Goal: Task Accomplishment & Management: Manage account settings

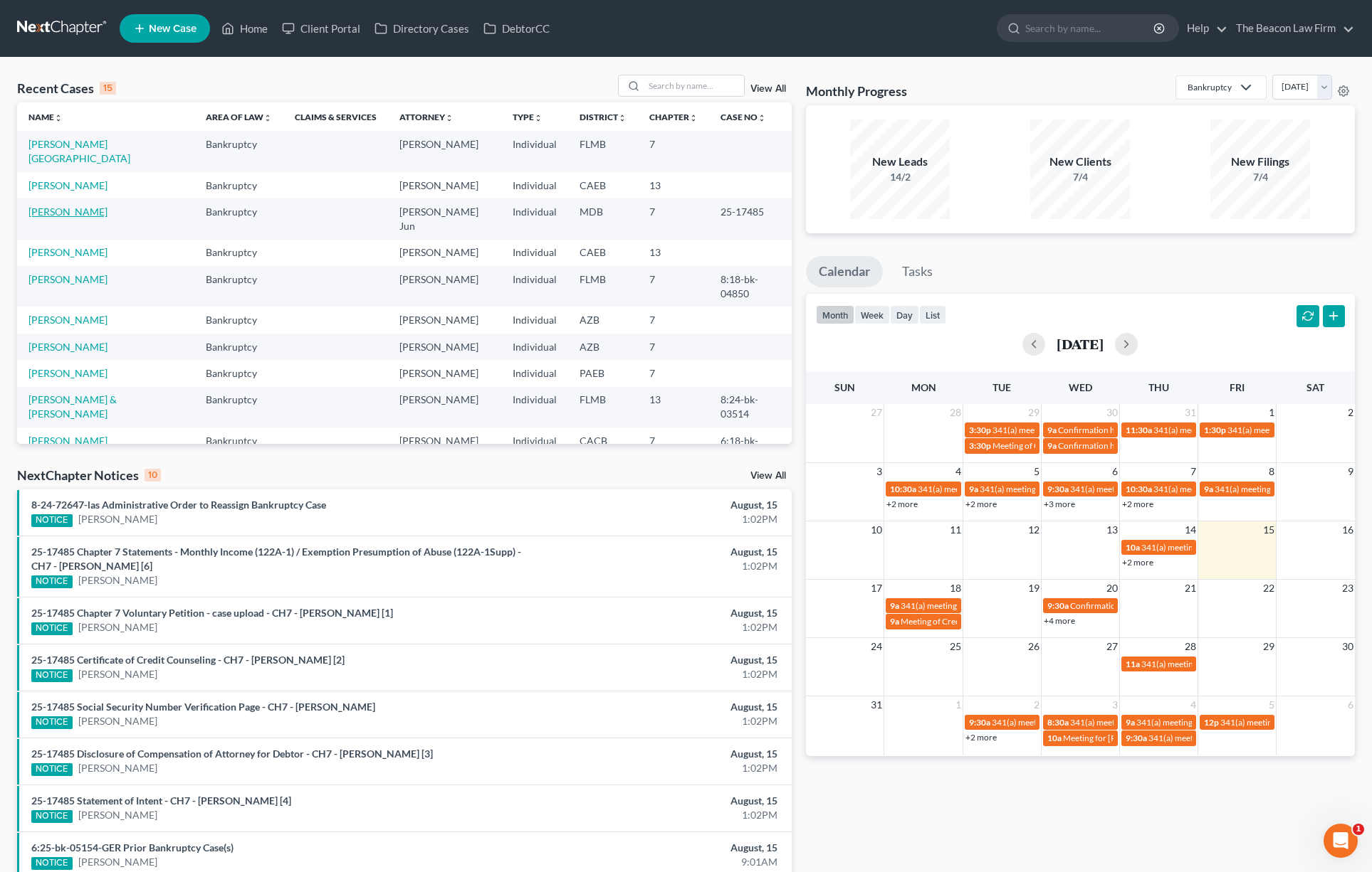
click at [64, 206] on link "[PERSON_NAME]" at bounding box center [68, 211] width 79 height 12
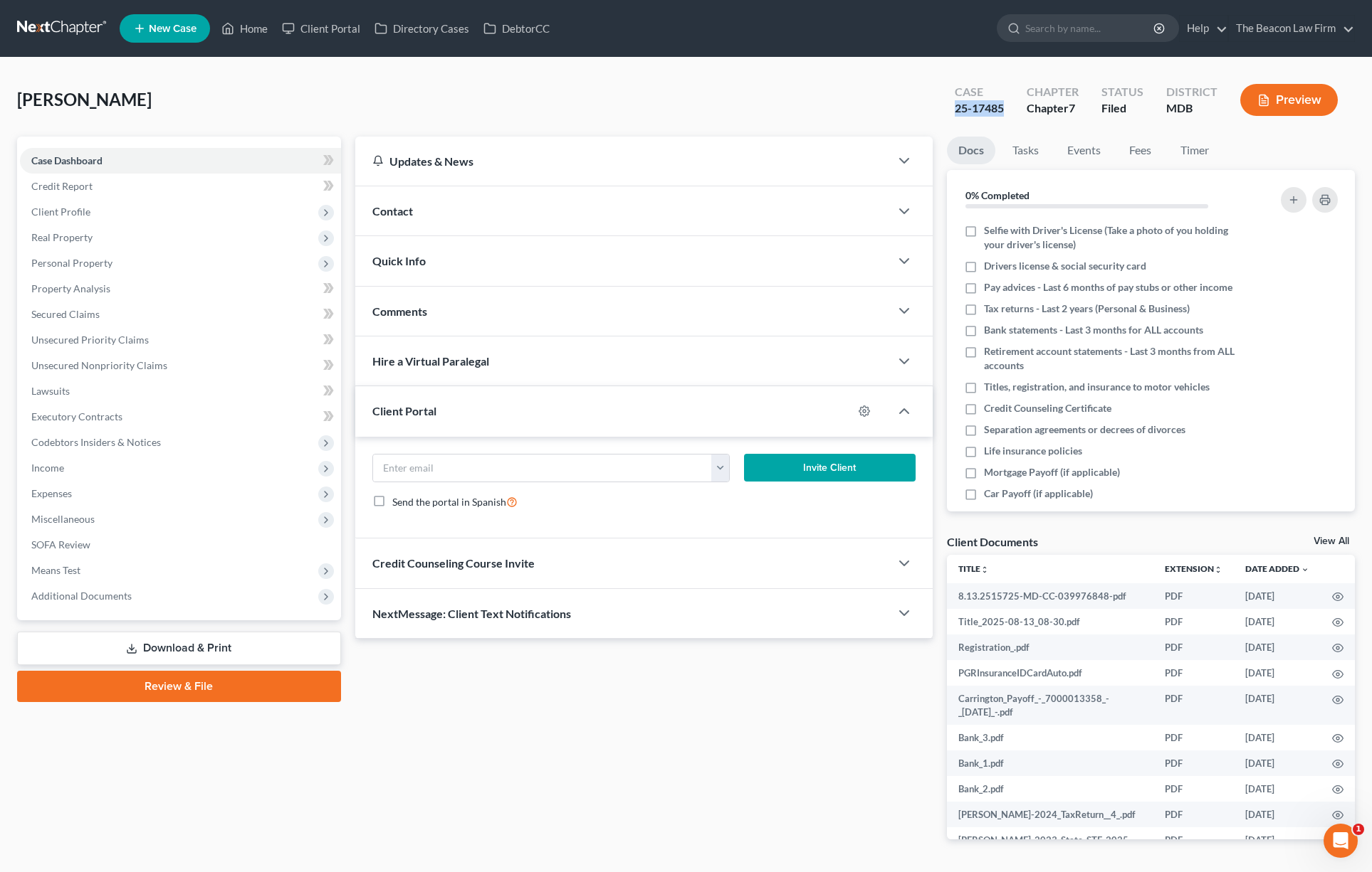
drag, startPoint x: 1006, startPoint y: 107, endPoint x: 942, endPoint y: 102, distance: 64.2
click at [942, 102] on div "Case 25-17485 Chapter Chapter 7 Status Filed District MDB Preview" at bounding box center [1145, 100] width 417 height 50
drag, startPoint x: 140, startPoint y: 604, endPoint x: 156, endPoint y: 607, distance: 16.3
click at [142, 604] on span "Additional Documents" at bounding box center [180, 596] width 321 height 25
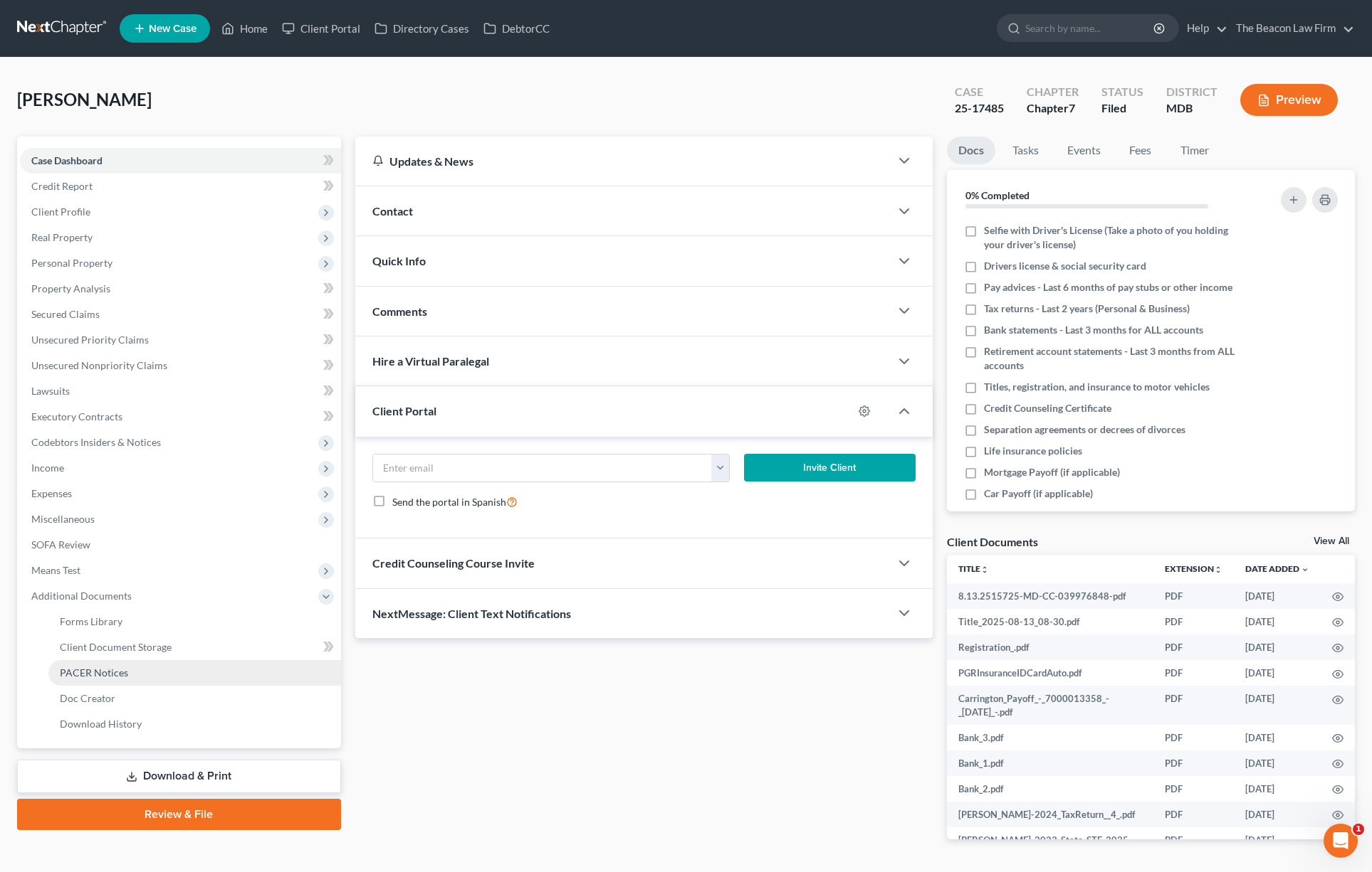
click at [145, 671] on link "PACER Notices" at bounding box center [194, 673] width 293 height 25
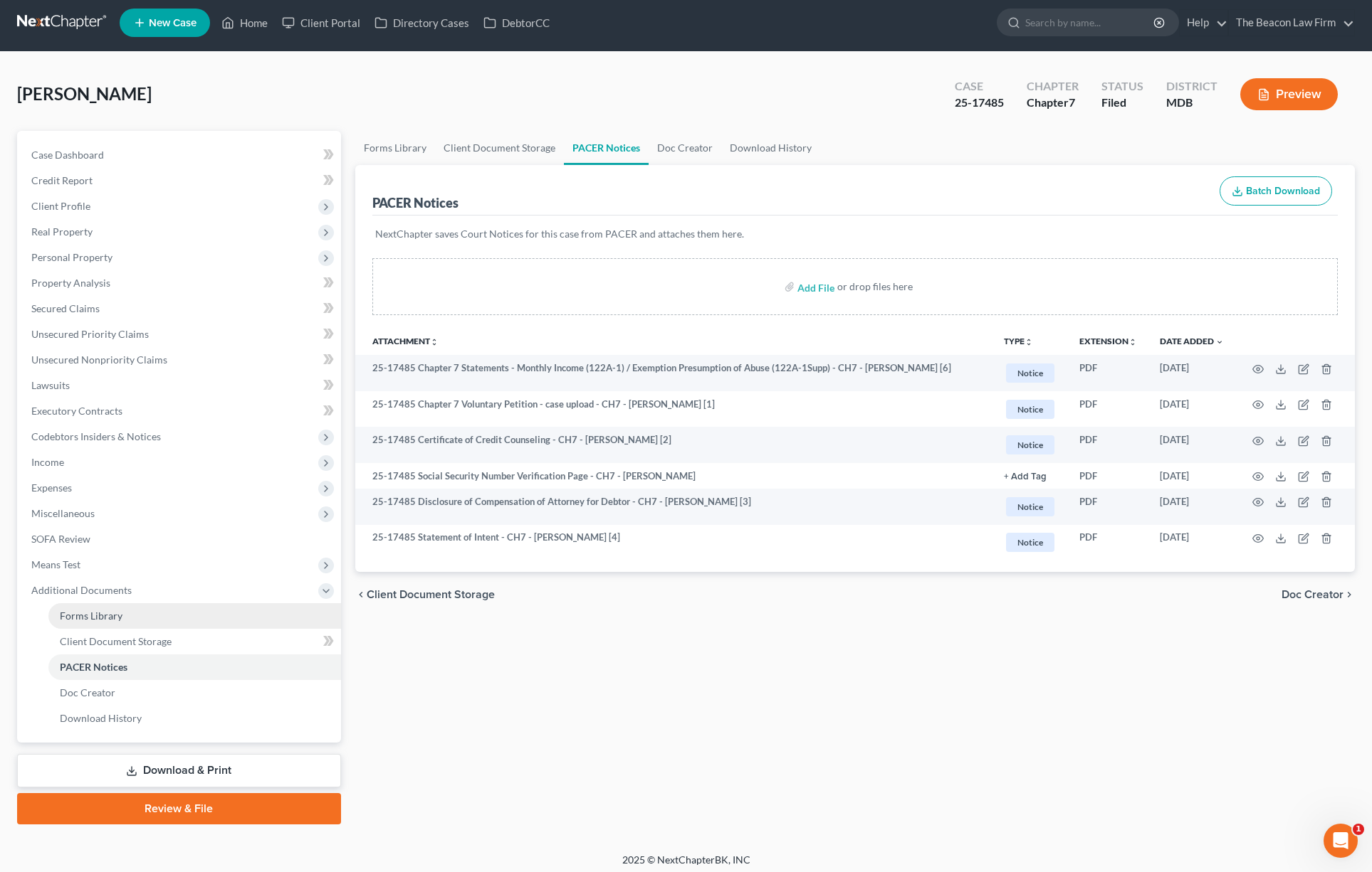
scroll to position [12, 0]
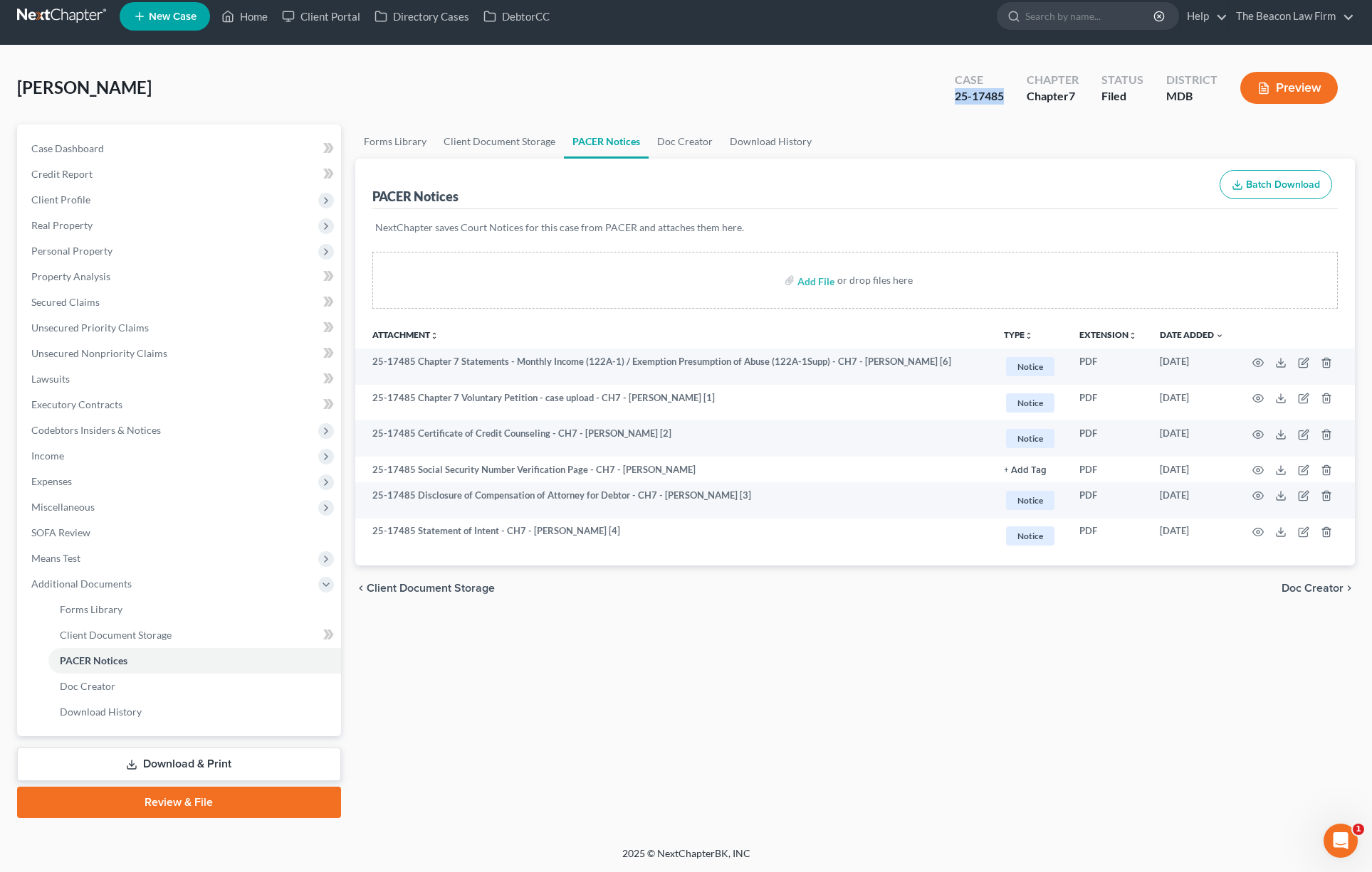
drag, startPoint x: 1010, startPoint y: 96, endPoint x: 954, endPoint y: 99, distance: 56.1
click at [954, 99] on div "Case 25-17485" at bounding box center [979, 89] width 72 height 42
copy div "25-17485"
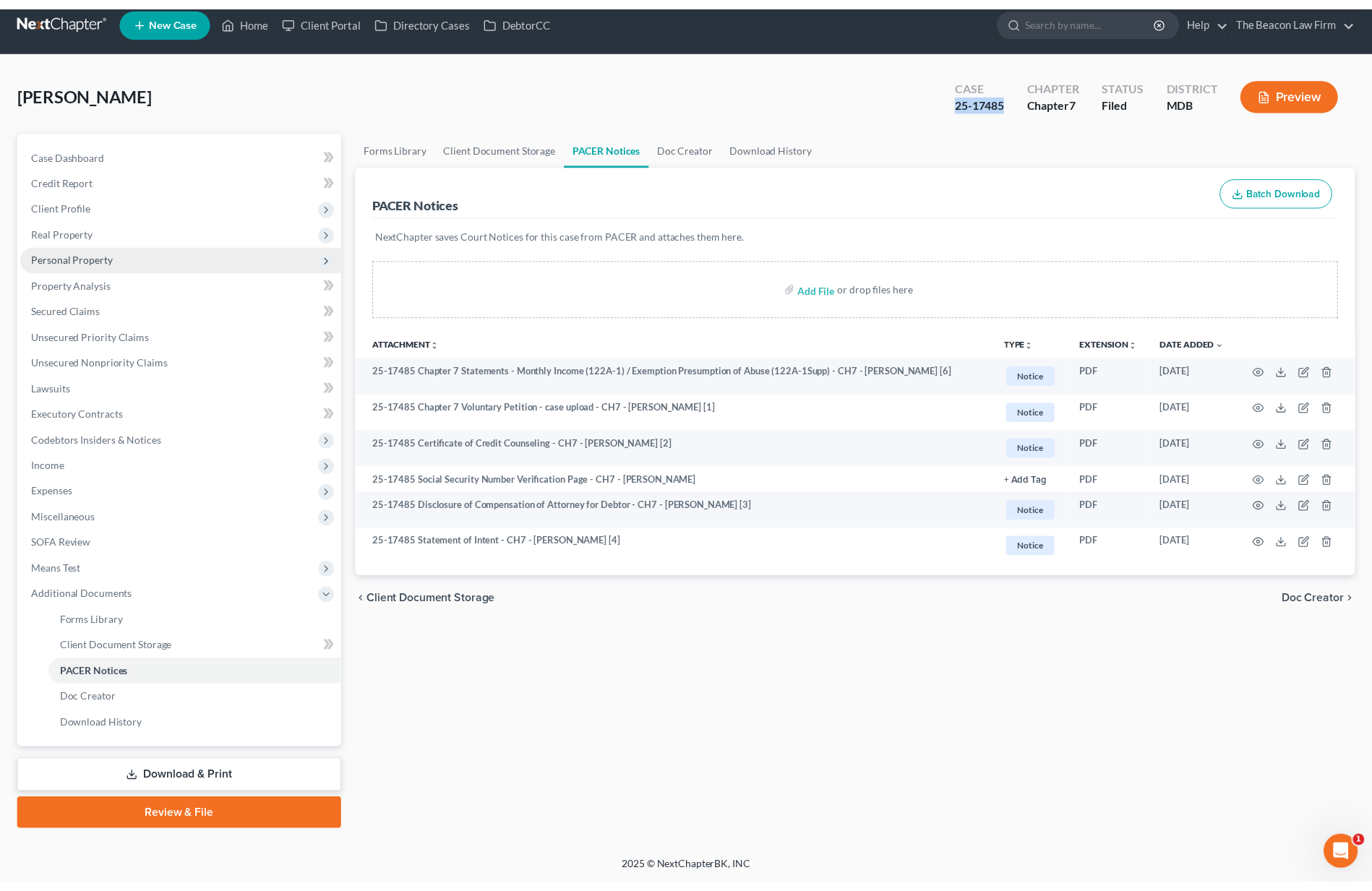
scroll to position [7, 0]
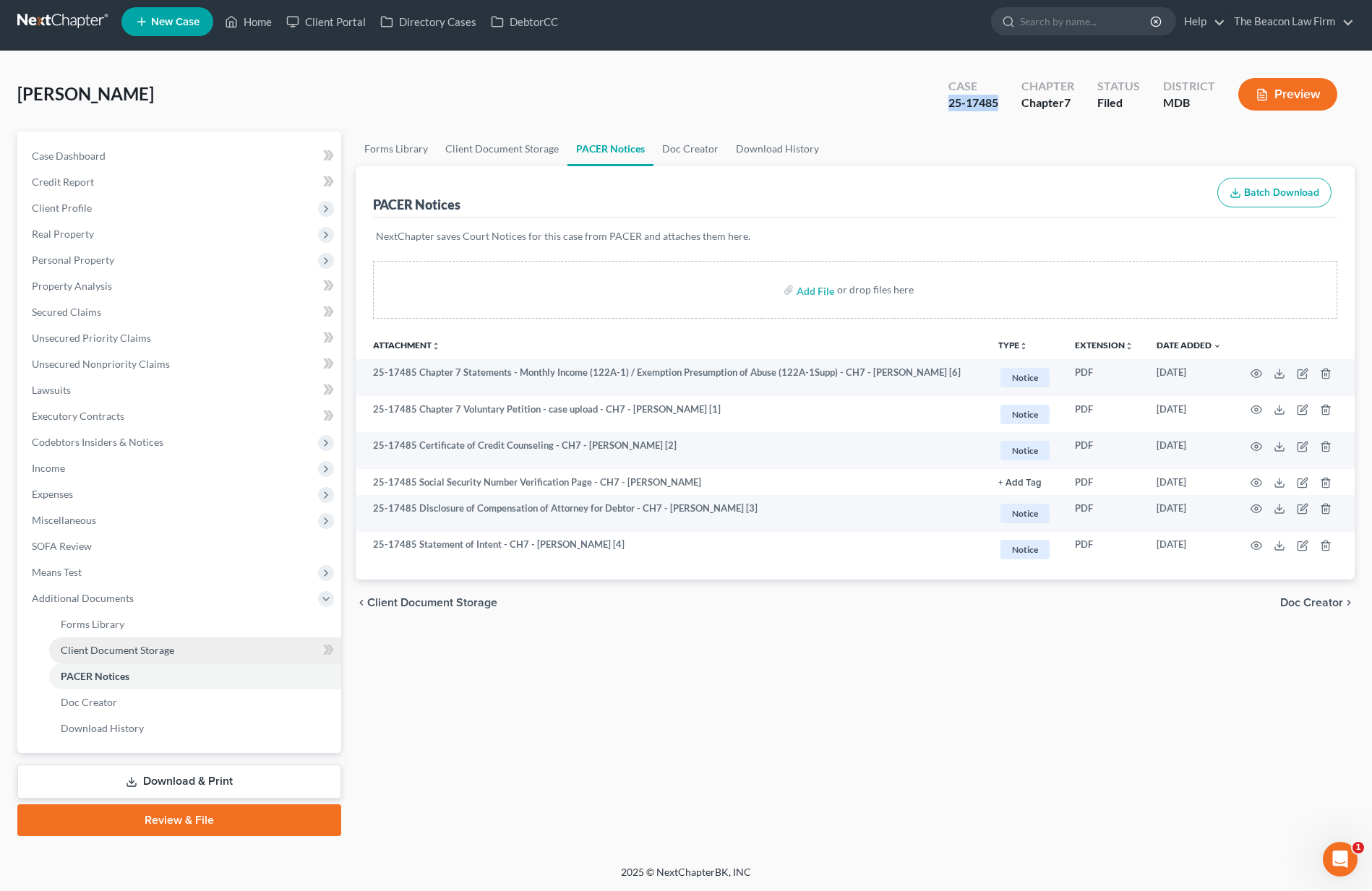
click at [167, 658] on link "Client Document Storage" at bounding box center [195, 650] width 292 height 26
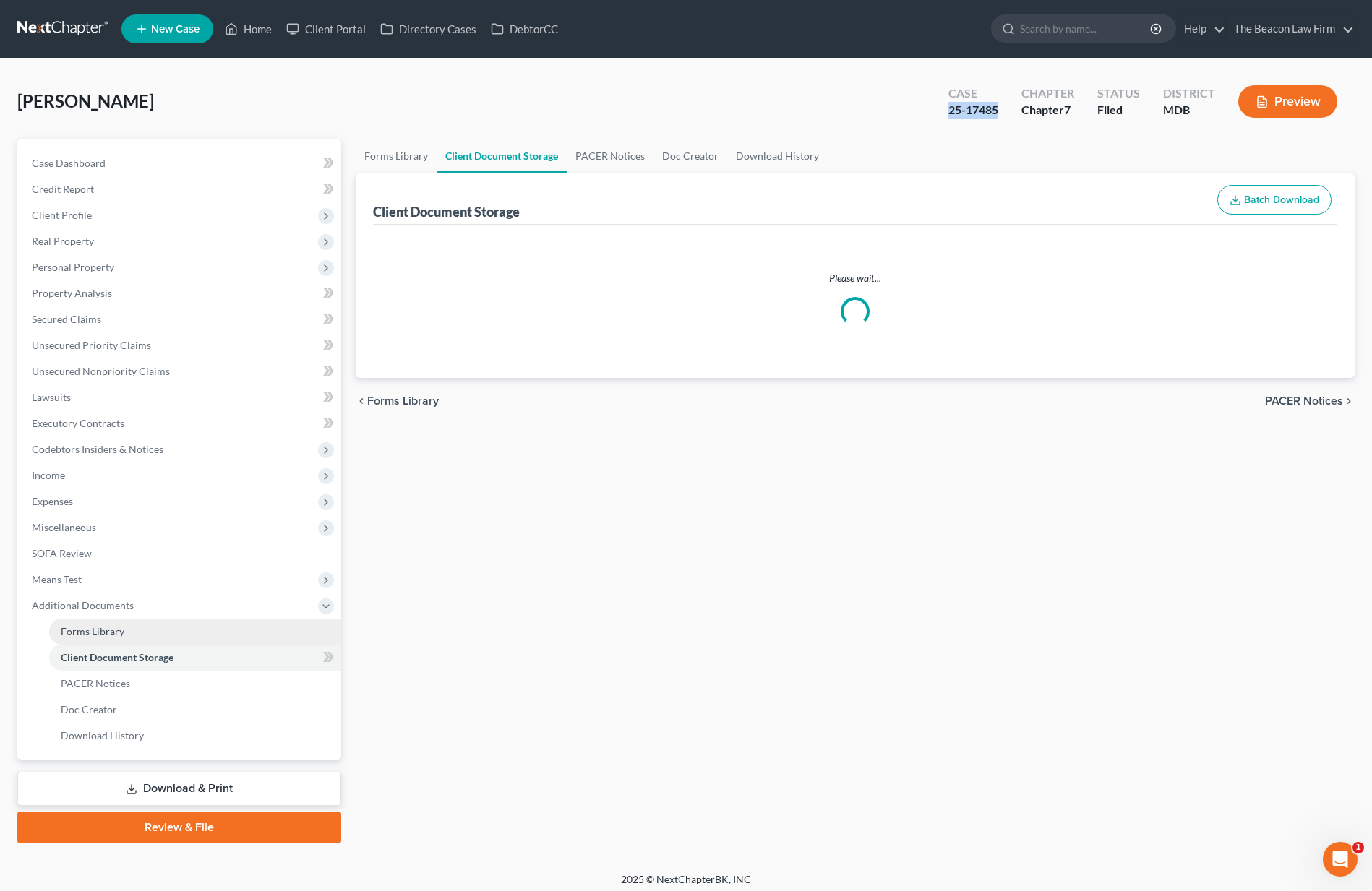
select select "14"
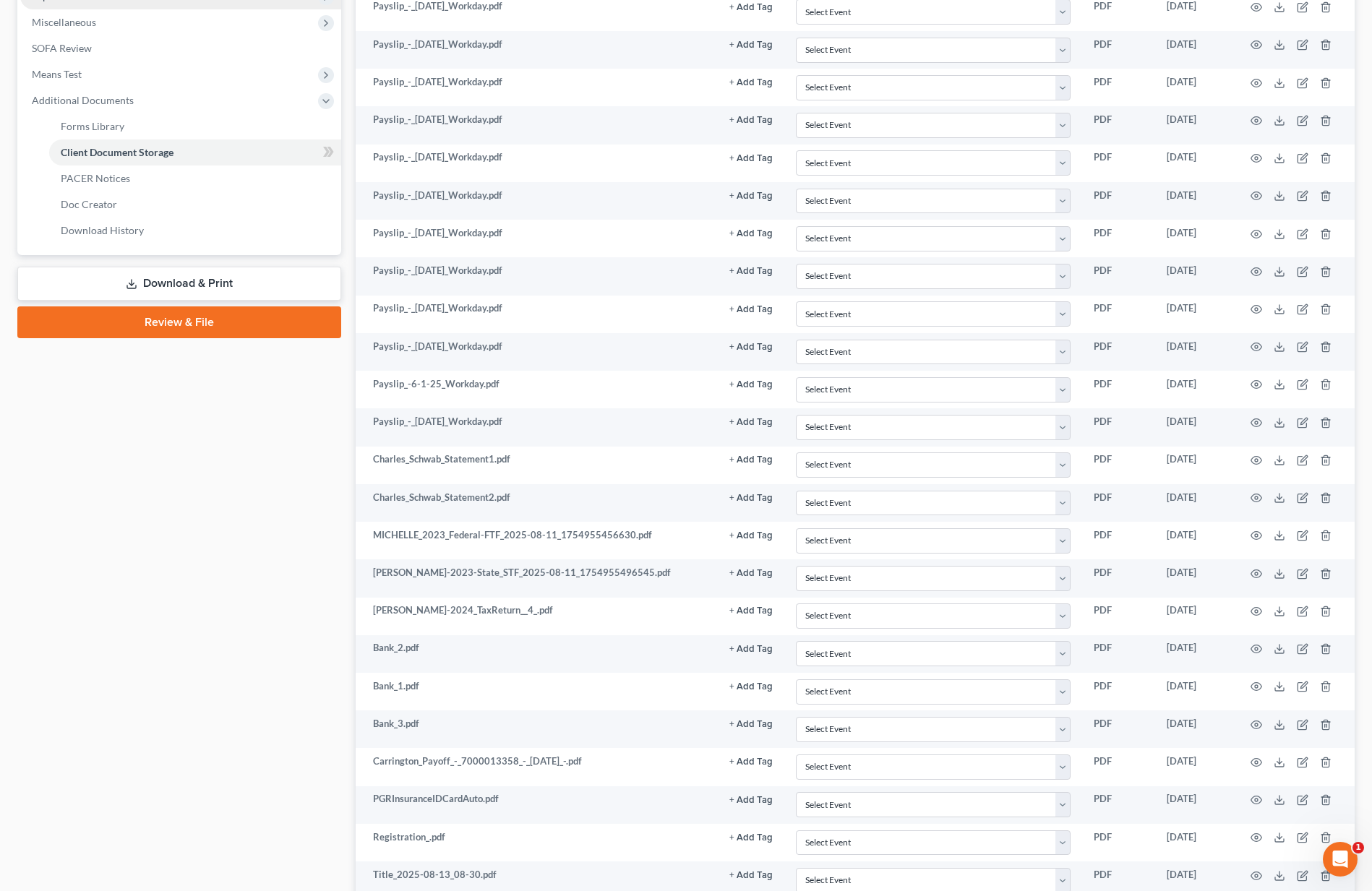
scroll to position [383, 0]
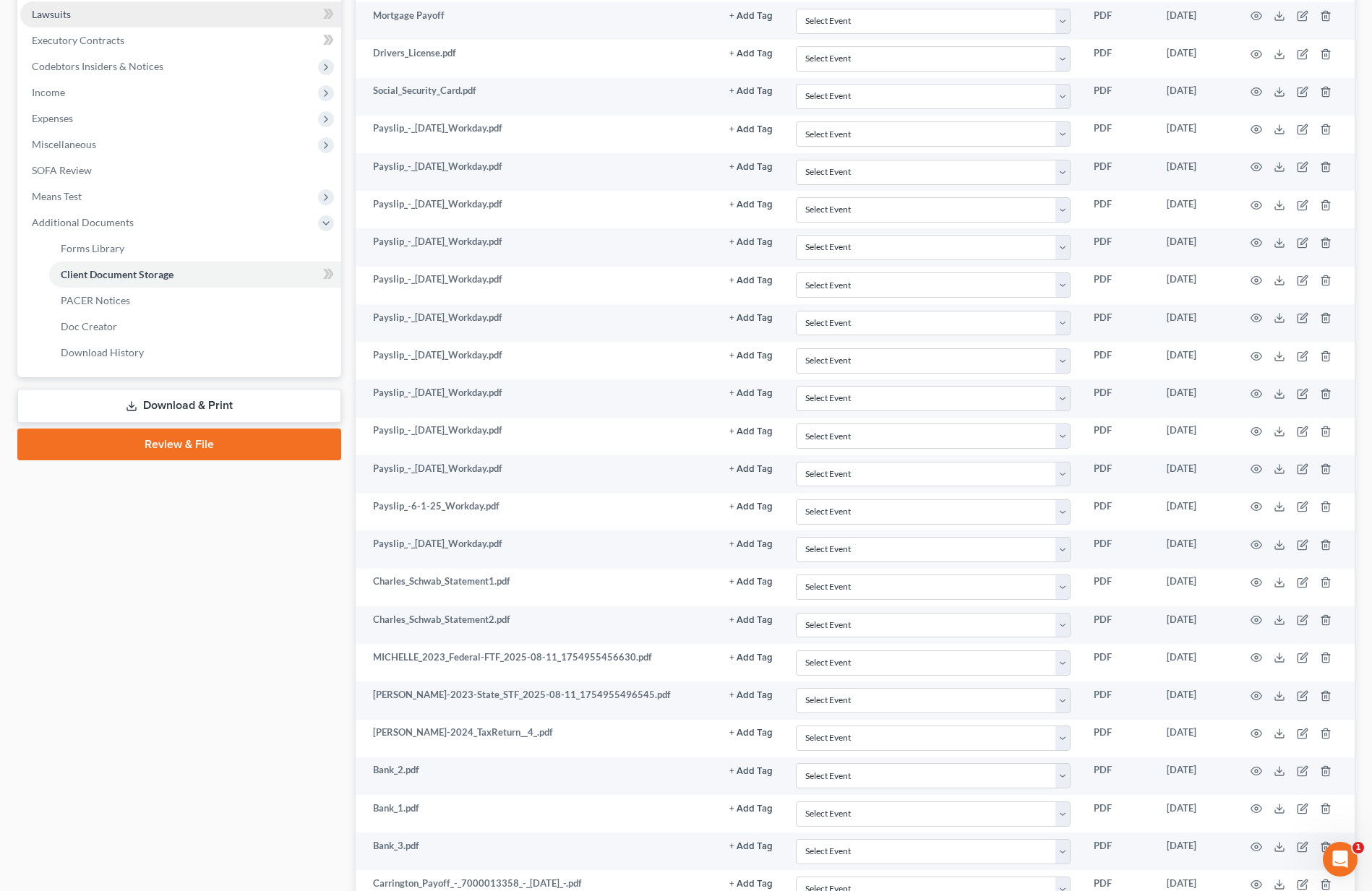
click at [103, 21] on link "Lawsuits" at bounding box center [180, 15] width 321 height 26
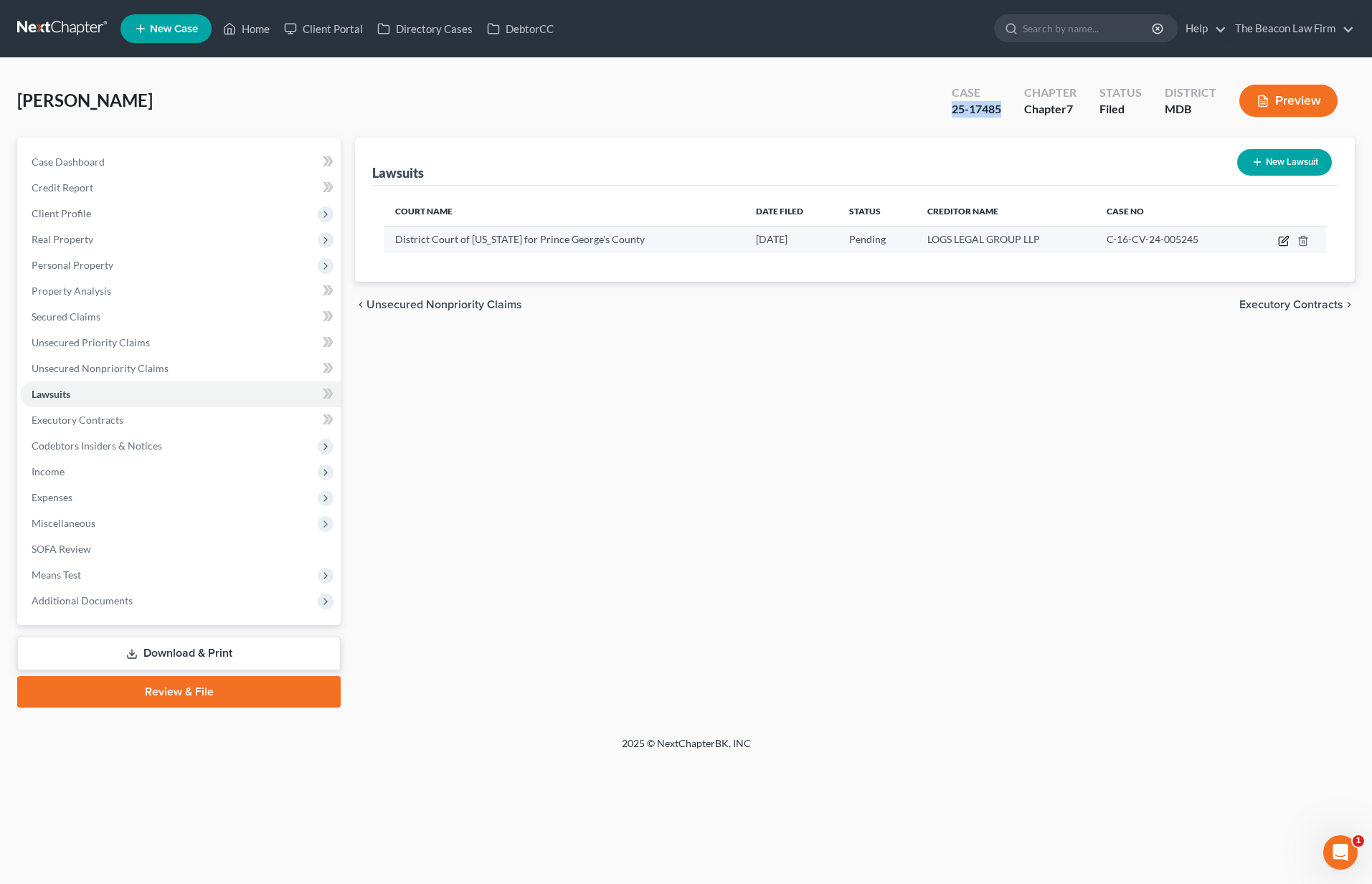
click at [1280, 239] on icon "button" at bounding box center [1283, 240] width 12 height 12
select select "21"
select select "0"
select select "2"
select select "28"
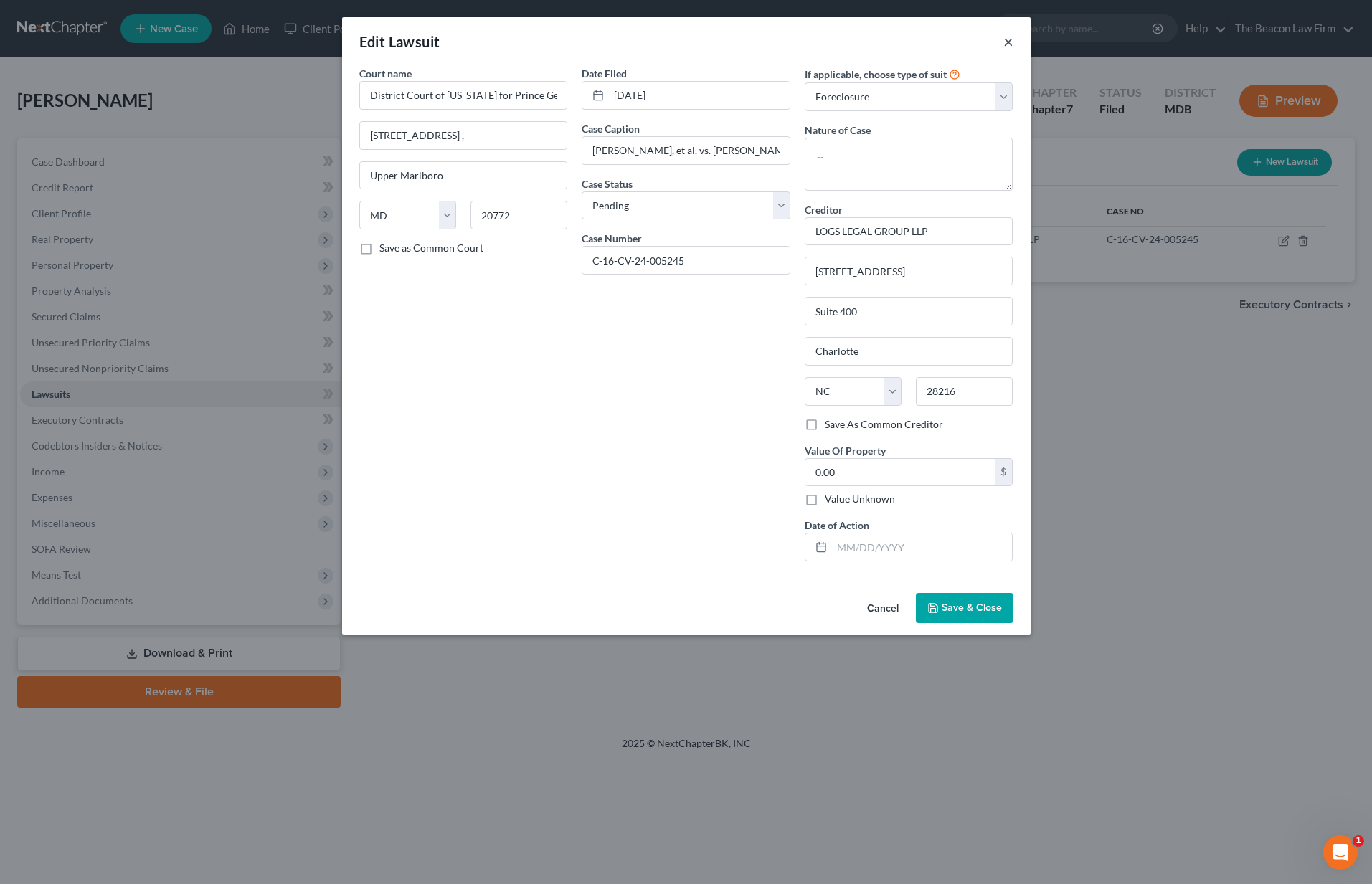
click at [1008, 37] on button "×" at bounding box center [1007, 41] width 10 height 17
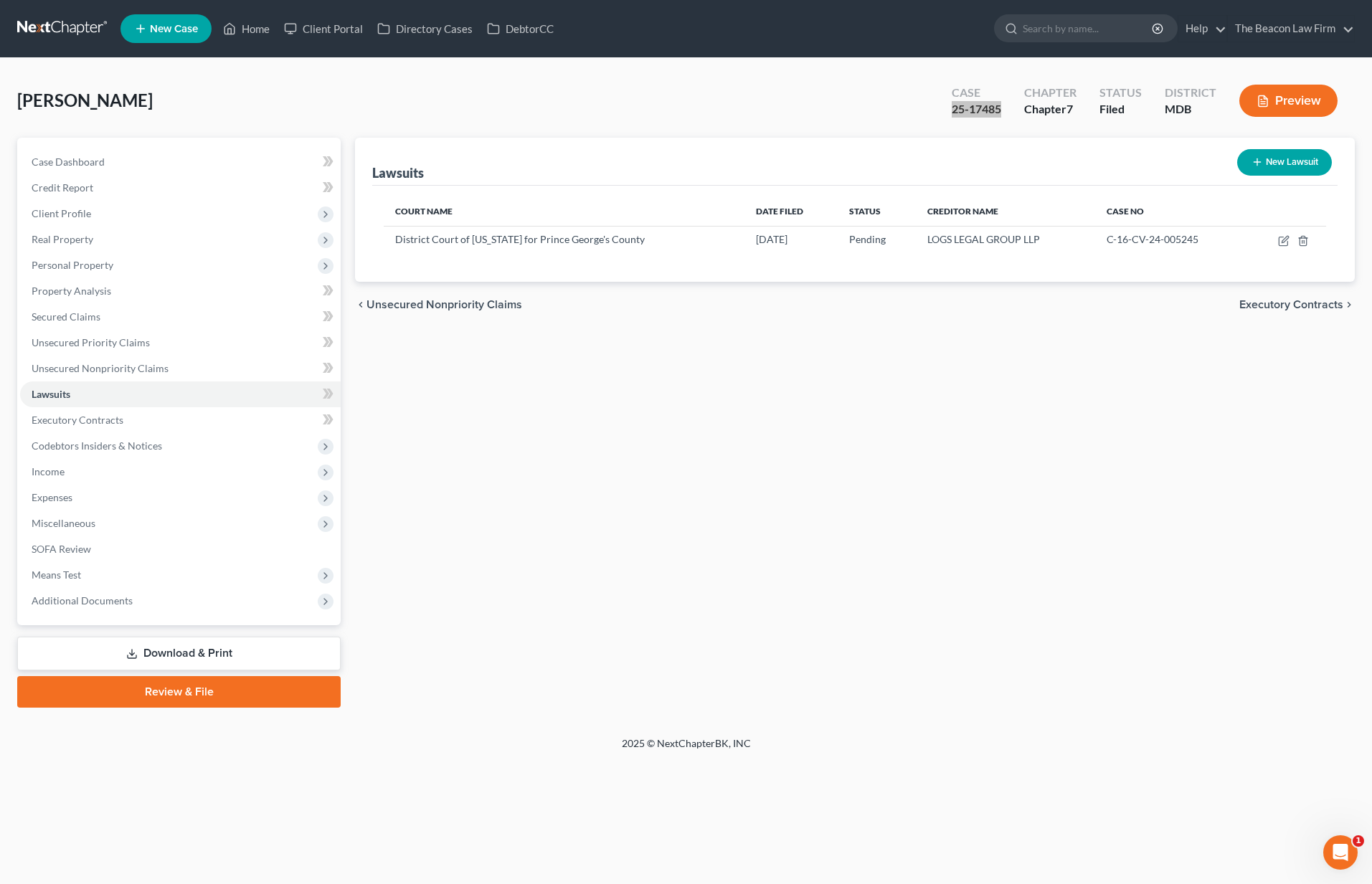
click at [666, 107] on div "[PERSON_NAME] Upgraded Case 25-17485 Chapter Chapter 7 Status Filed District MD…" at bounding box center [686, 106] width 1338 height 63
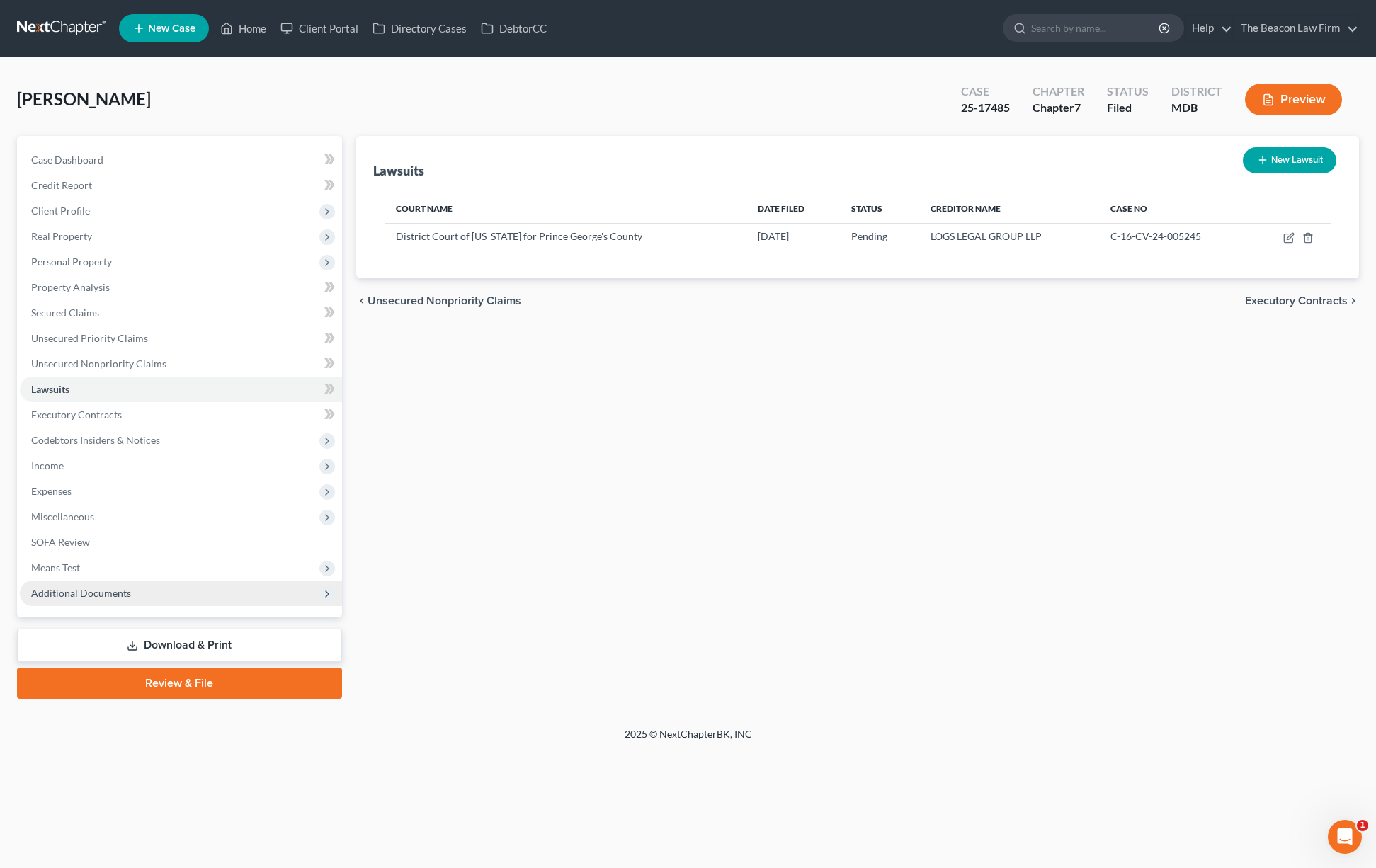
click at [177, 600] on span "Additional Documents" at bounding box center [181, 593] width 322 height 25
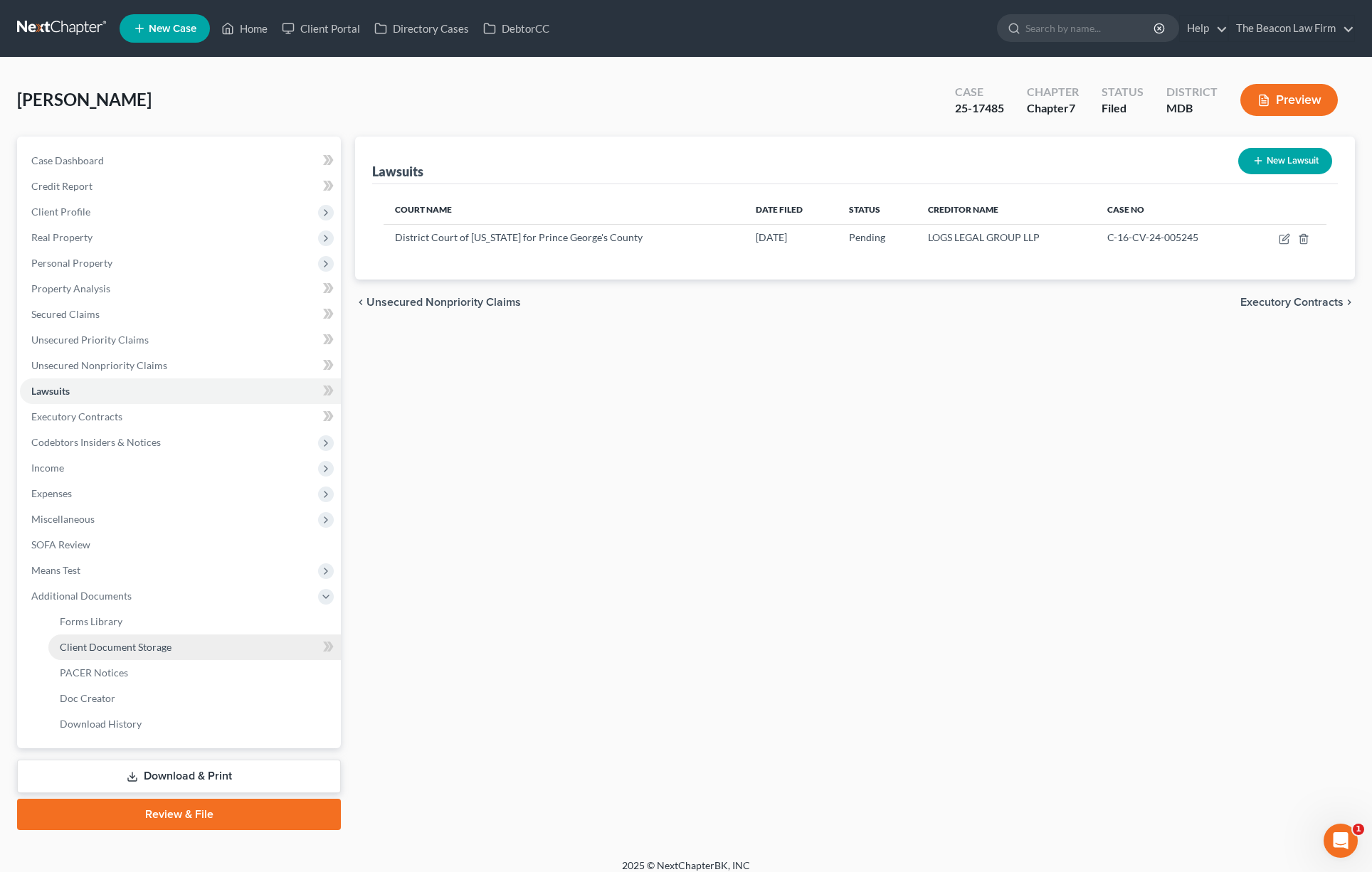
drag, startPoint x: 178, startPoint y: 650, endPoint x: 191, endPoint y: 657, distance: 14.8
click at [178, 649] on link "Client Document Storage" at bounding box center [194, 647] width 293 height 25
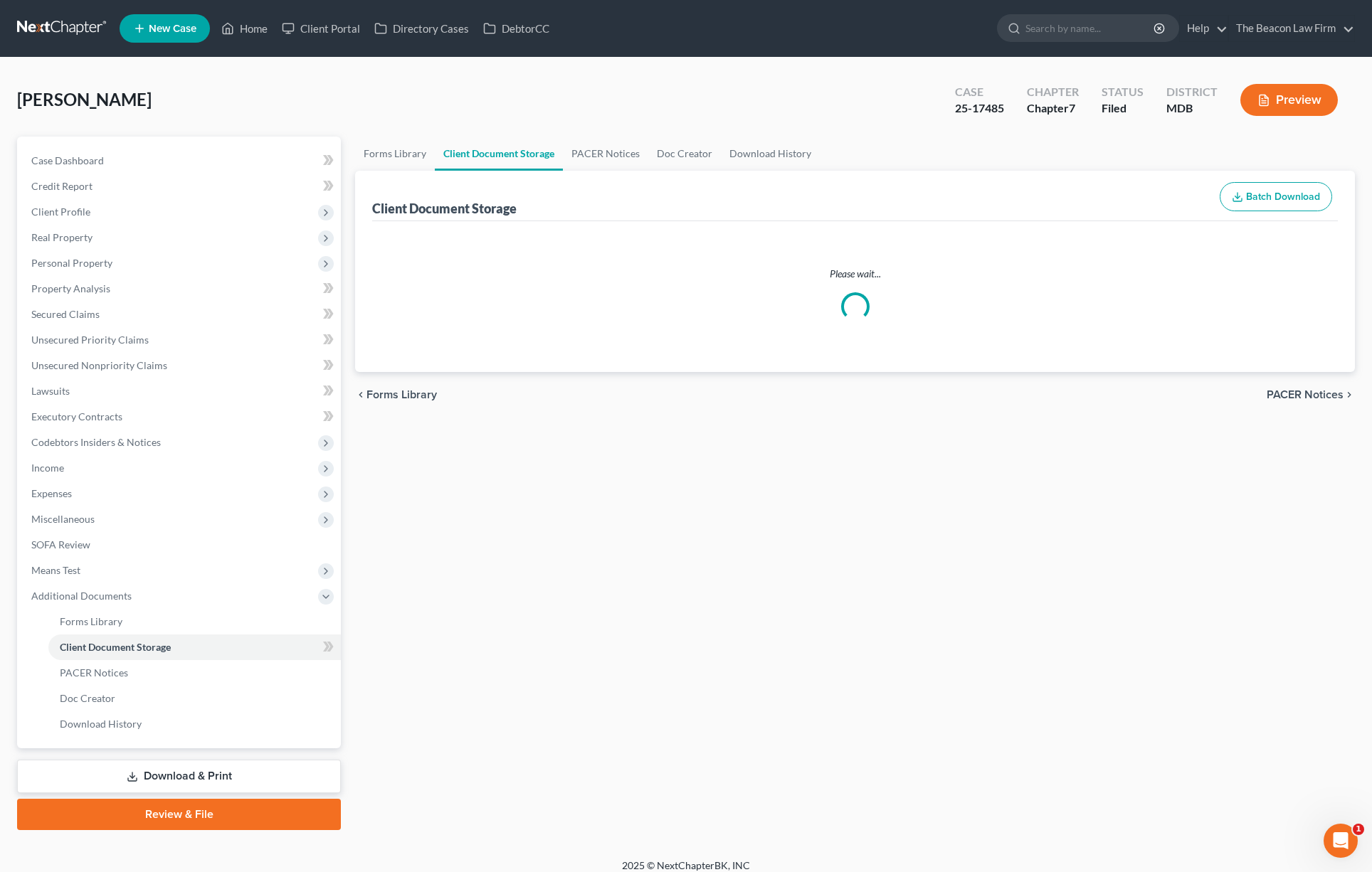
select select "14"
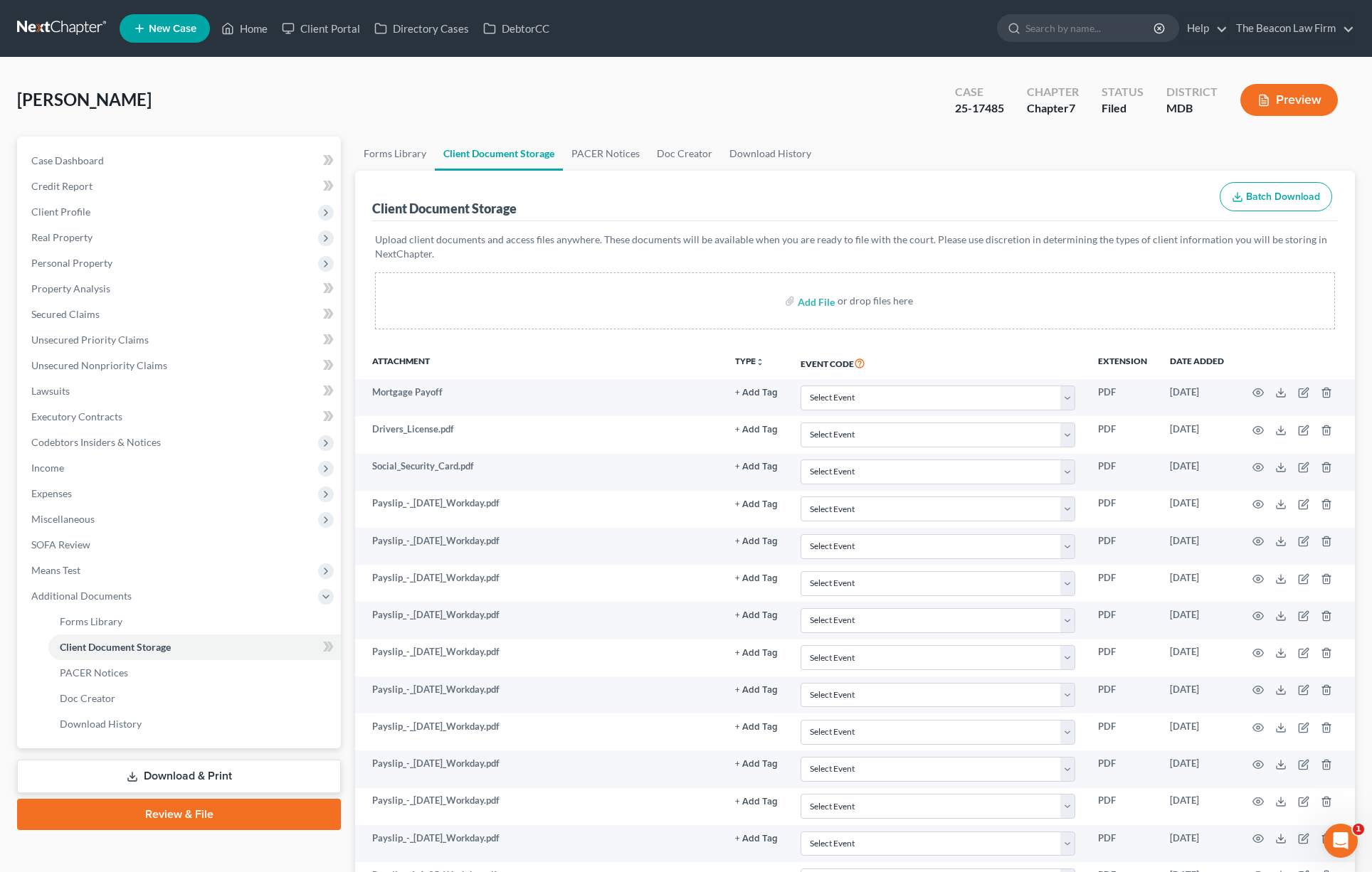
select select "14"
